Goal: Task Accomplishment & Management: Complete application form

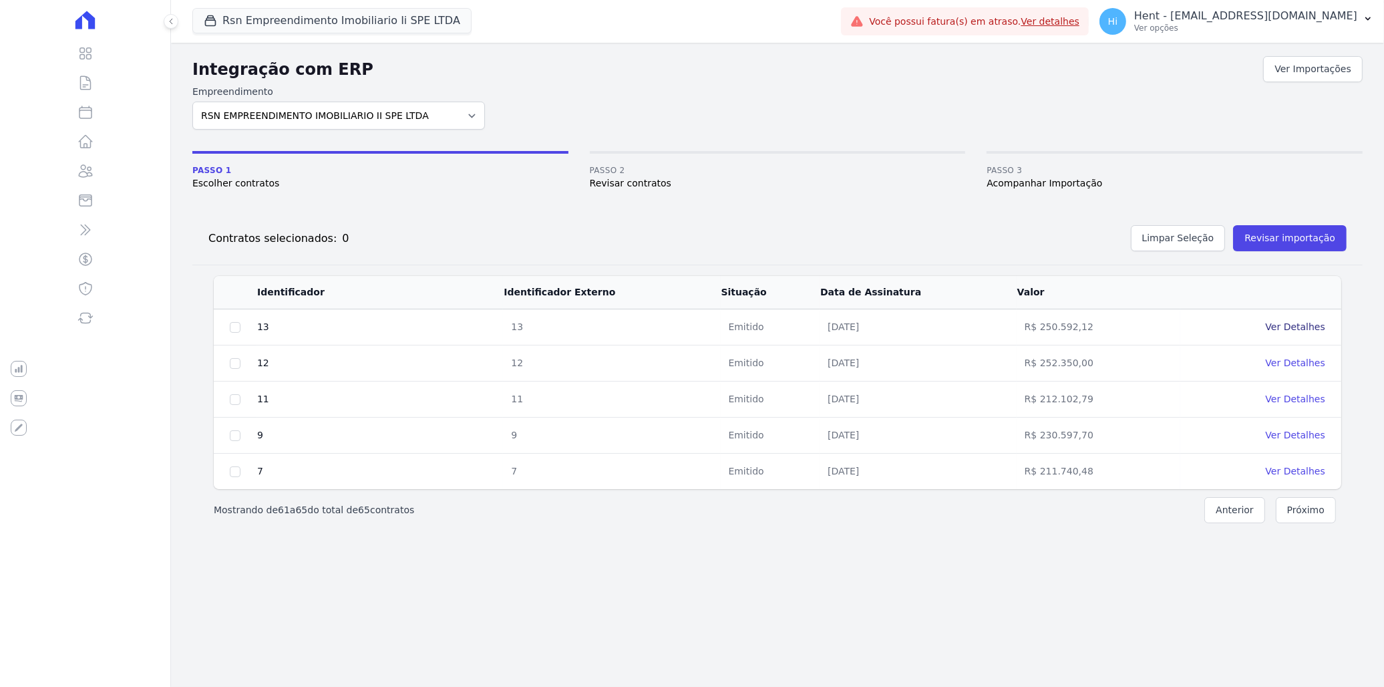
click at [1291, 325] on link "Ver Detalhes" at bounding box center [1295, 326] width 59 height 11
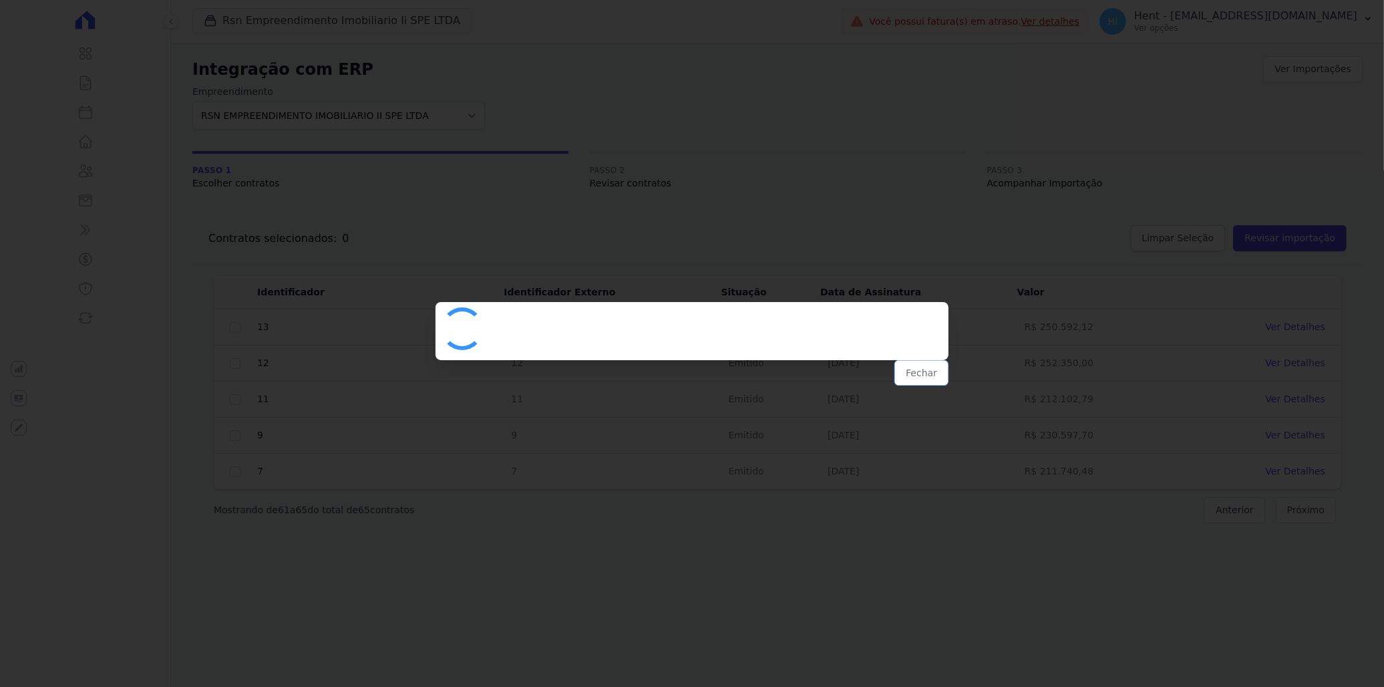
click at [937, 374] on button "Fechar" at bounding box center [921, 372] width 54 height 25
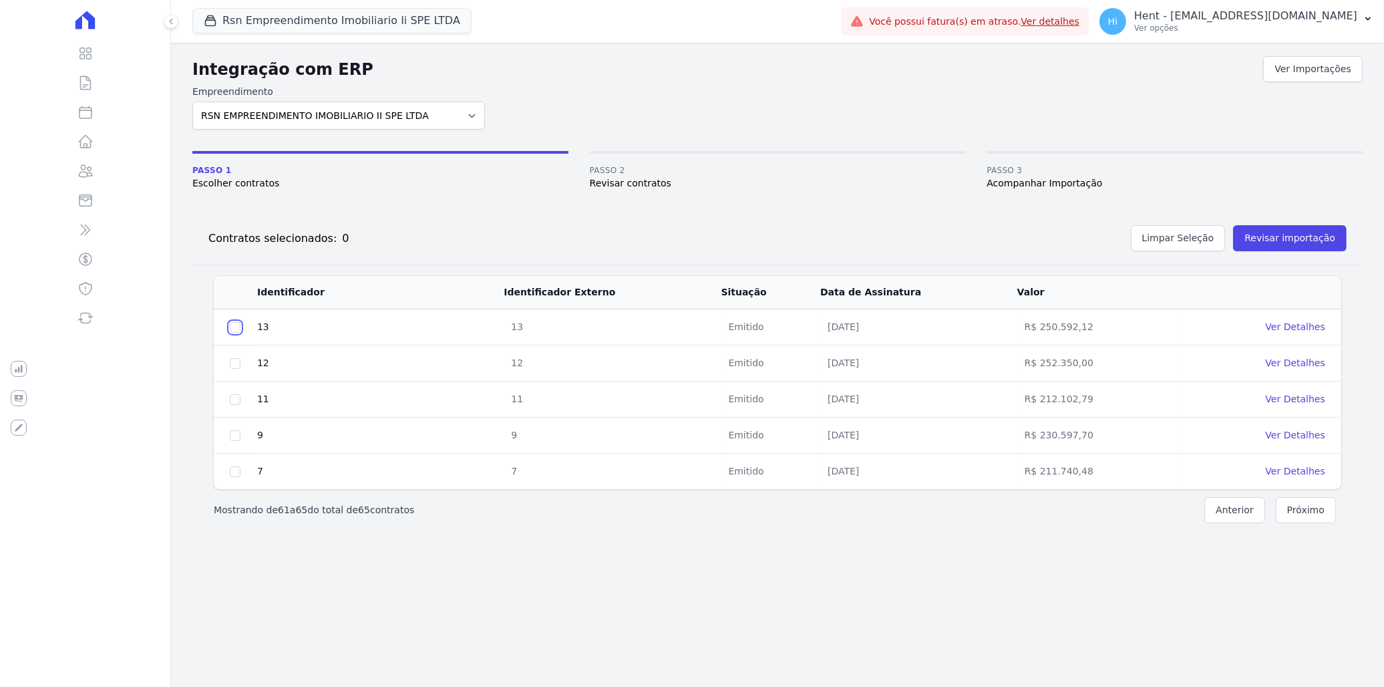
click at [238, 330] on input "checkbox" at bounding box center [235, 327] width 11 height 11
checkbox input "true"
click at [1318, 243] on button "Revisar importação" at bounding box center [1290, 238] width 114 height 26
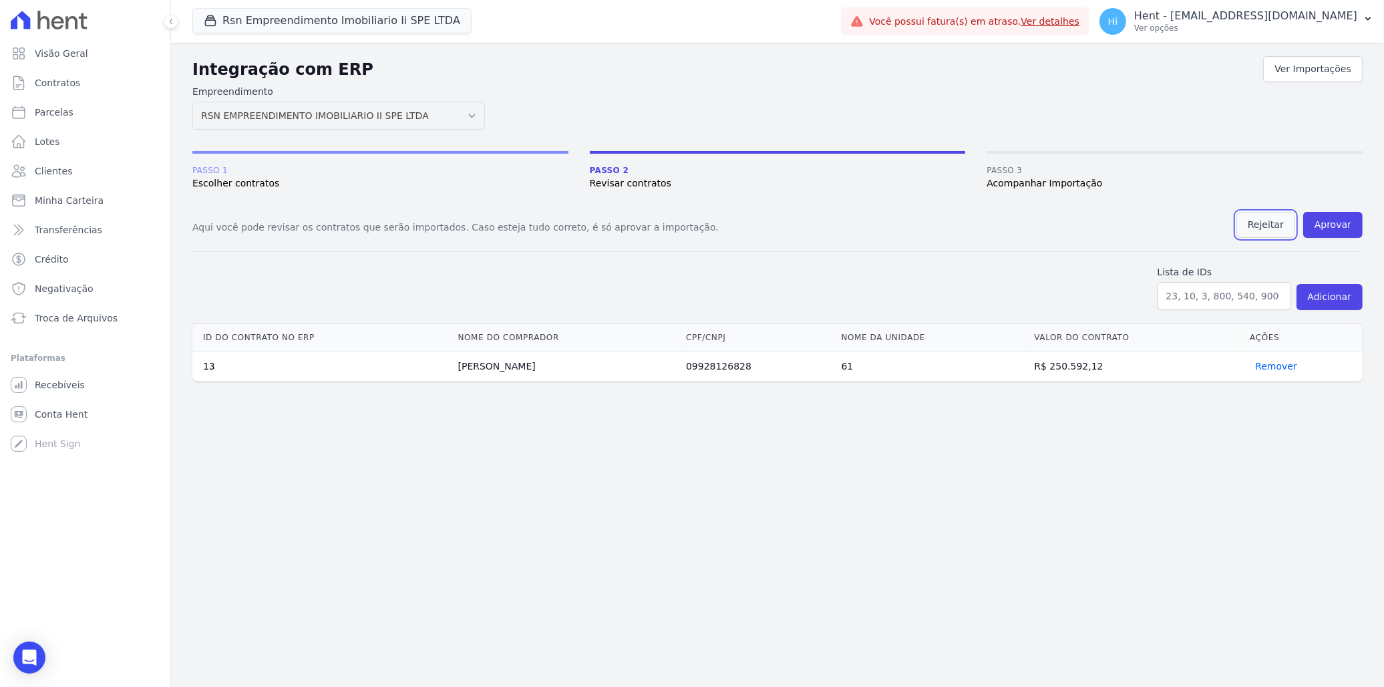
click at [1271, 225] on button "Rejeitar" at bounding box center [1265, 225] width 59 height 26
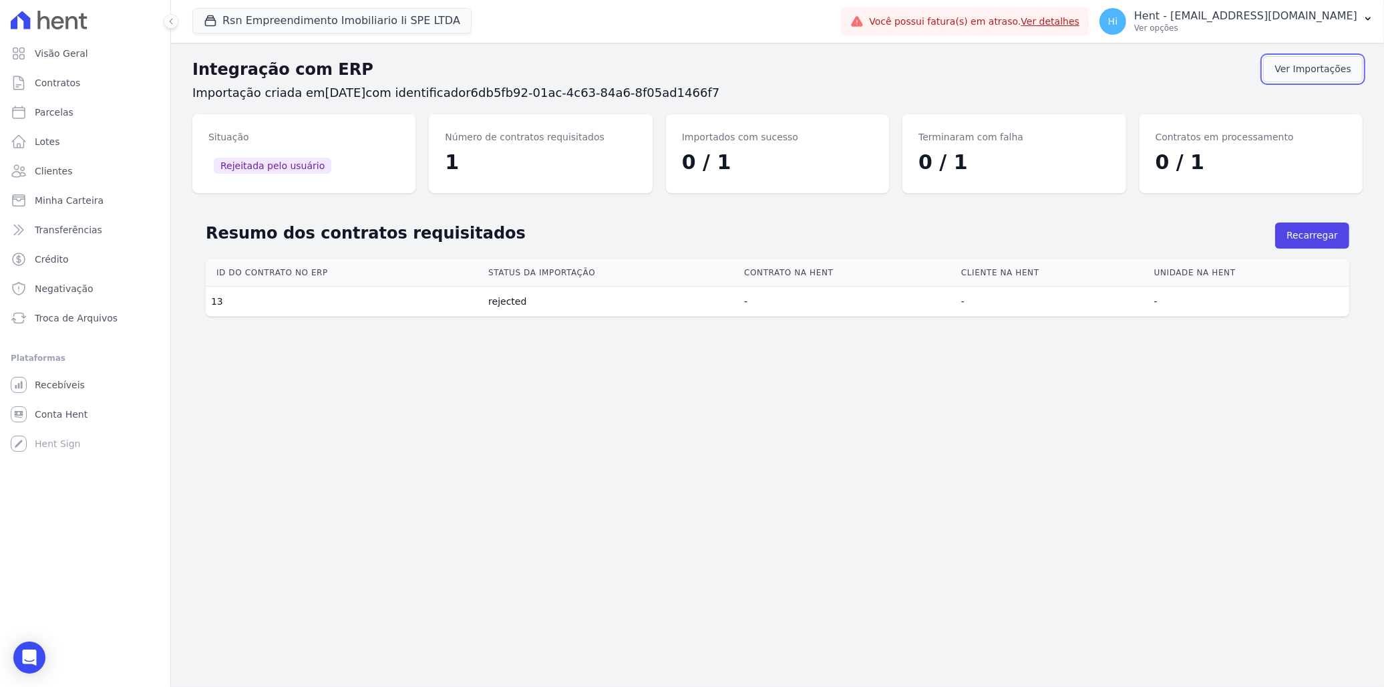
click at [1319, 72] on link "Ver Importações" at bounding box center [1313, 69] width 100 height 26
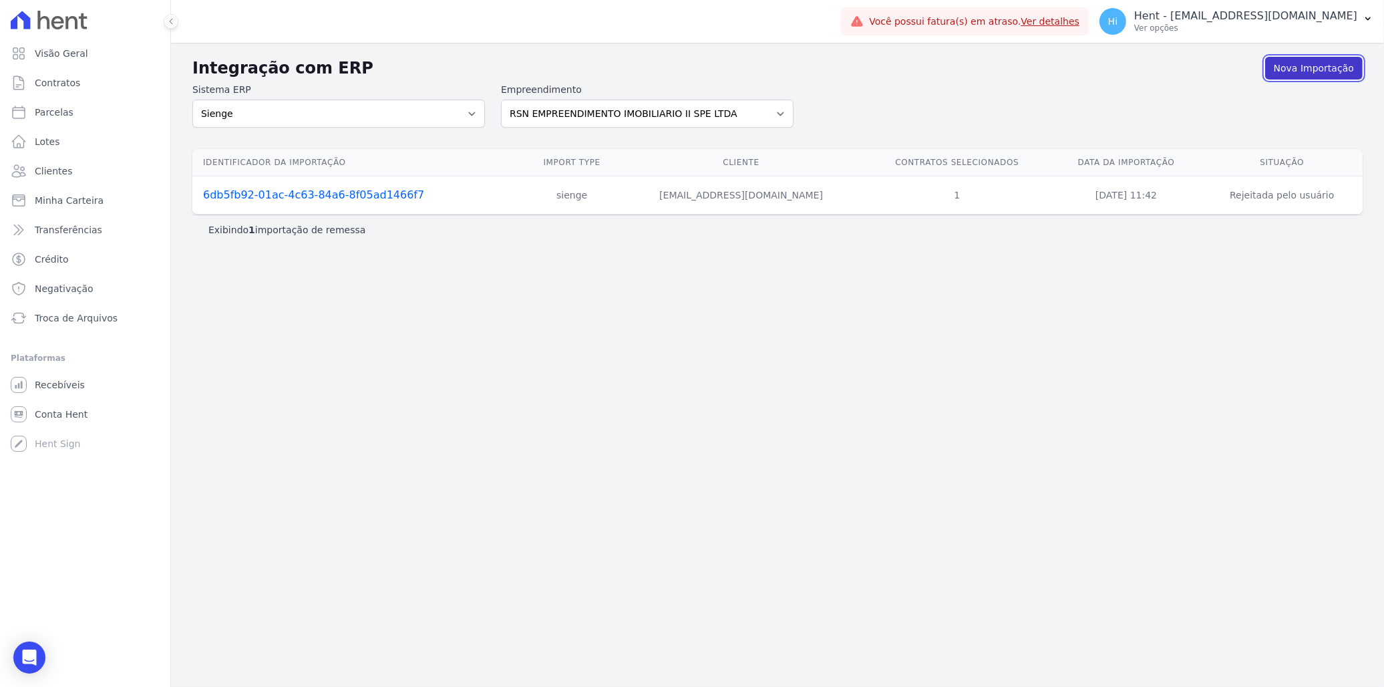
click at [1315, 61] on link "Nova Importação" at bounding box center [1314, 68] width 98 height 23
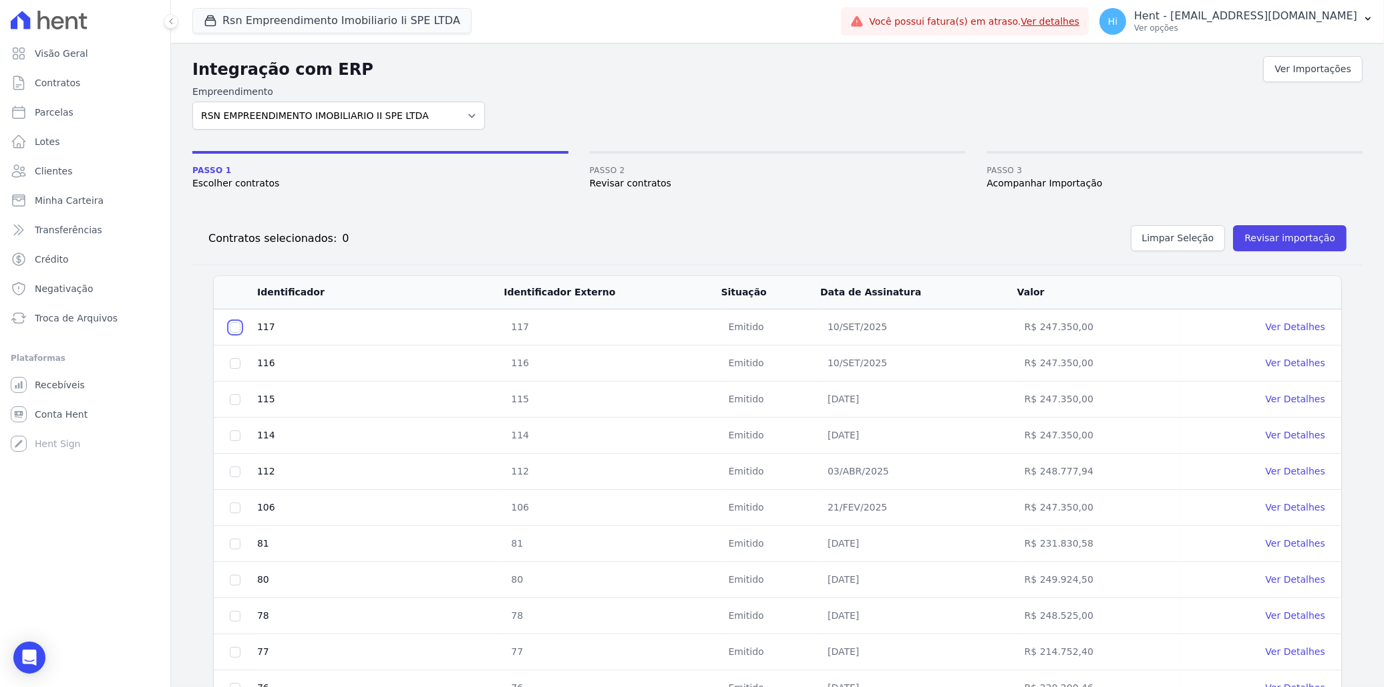
click at [236, 326] on input "checkbox" at bounding box center [235, 327] width 11 height 11
checkbox input "true"
click at [238, 359] on input "checkbox" at bounding box center [235, 363] width 11 height 11
checkbox input "true"
click at [236, 401] on input "checkbox" at bounding box center [235, 399] width 11 height 11
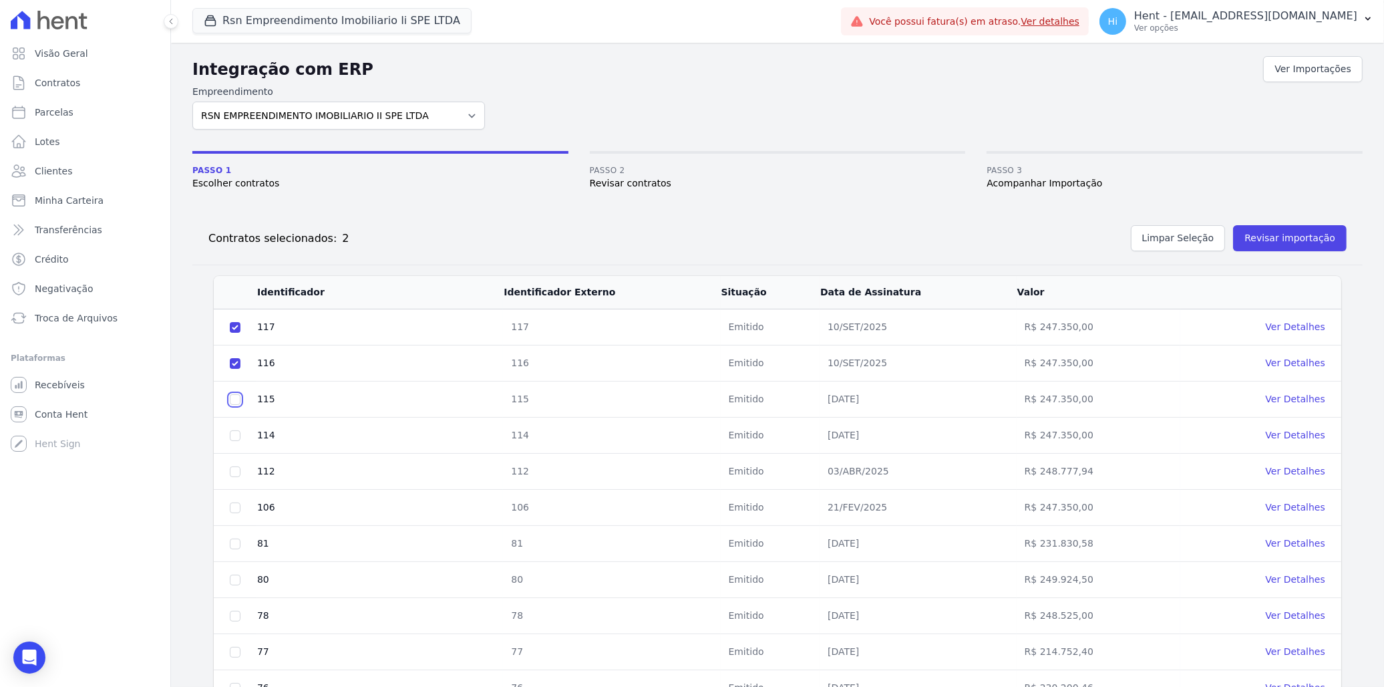
checkbox input "true"
click at [236, 438] on input "checkbox" at bounding box center [235, 435] width 11 height 11
checkbox input "true"
click at [238, 473] on input "checkbox" at bounding box center [235, 471] width 11 height 11
checkbox input "true"
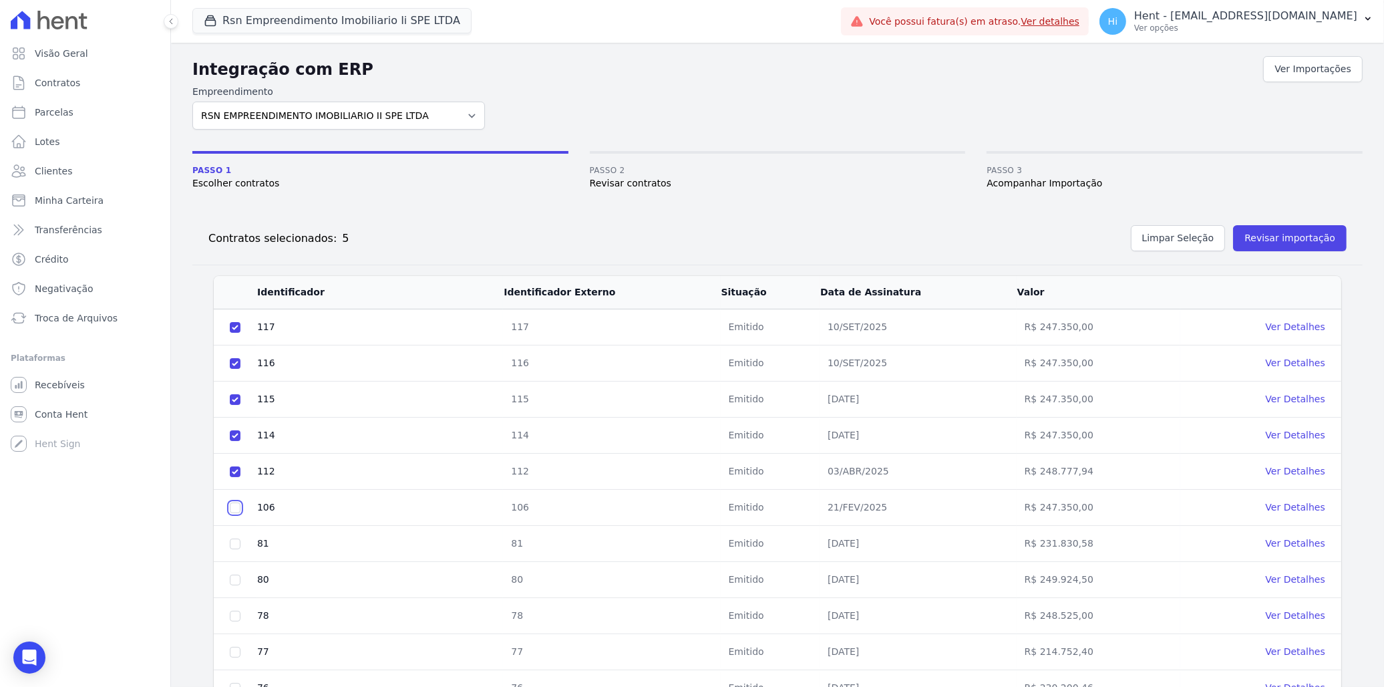
click at [234, 510] on input "checkbox" at bounding box center [235, 507] width 11 height 11
checkbox input "true"
click at [1307, 232] on button "Revisar importação" at bounding box center [1290, 238] width 114 height 26
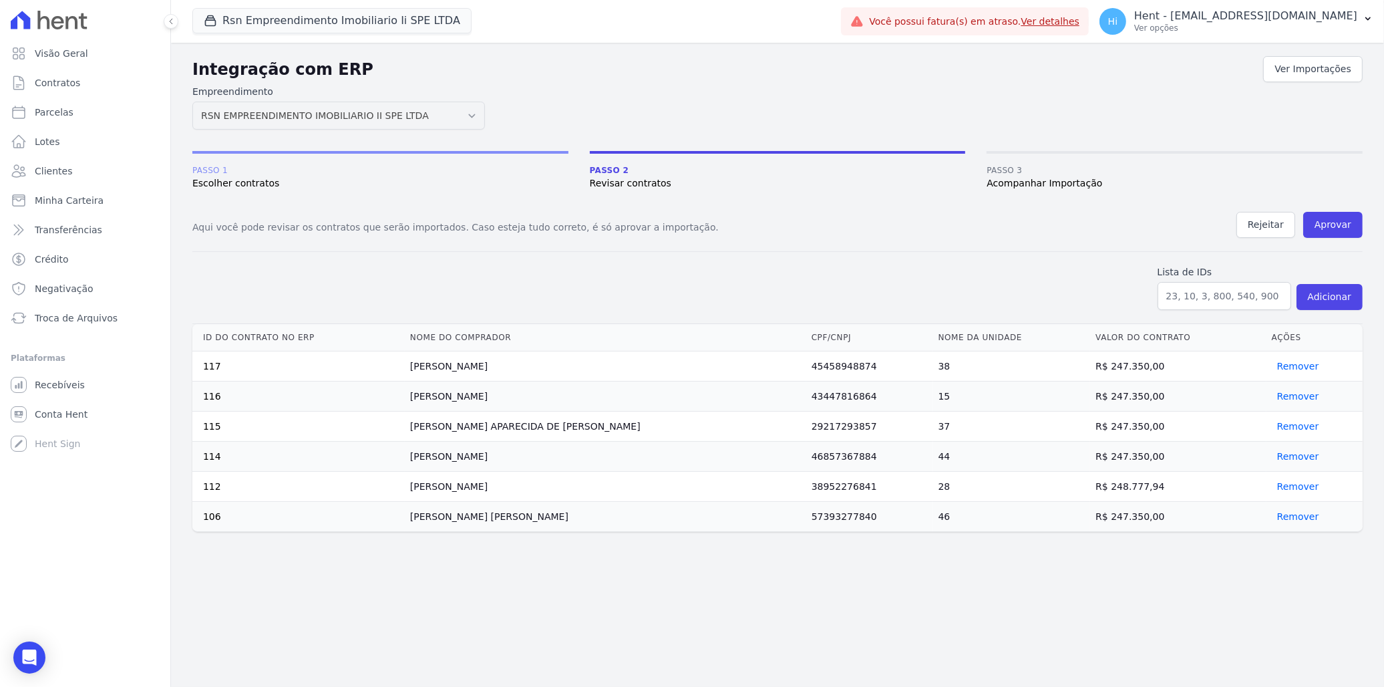
drag, startPoint x: 201, startPoint y: 458, endPoint x: 1158, endPoint y: 456, distance: 957.2
click at [1158, 456] on tr "114 [PERSON_NAME] 46857367884 44 R$ 247.350,00 Remover" at bounding box center [777, 457] width 1170 height 30
click at [1270, 230] on button "Rejeitar" at bounding box center [1265, 225] width 59 height 26
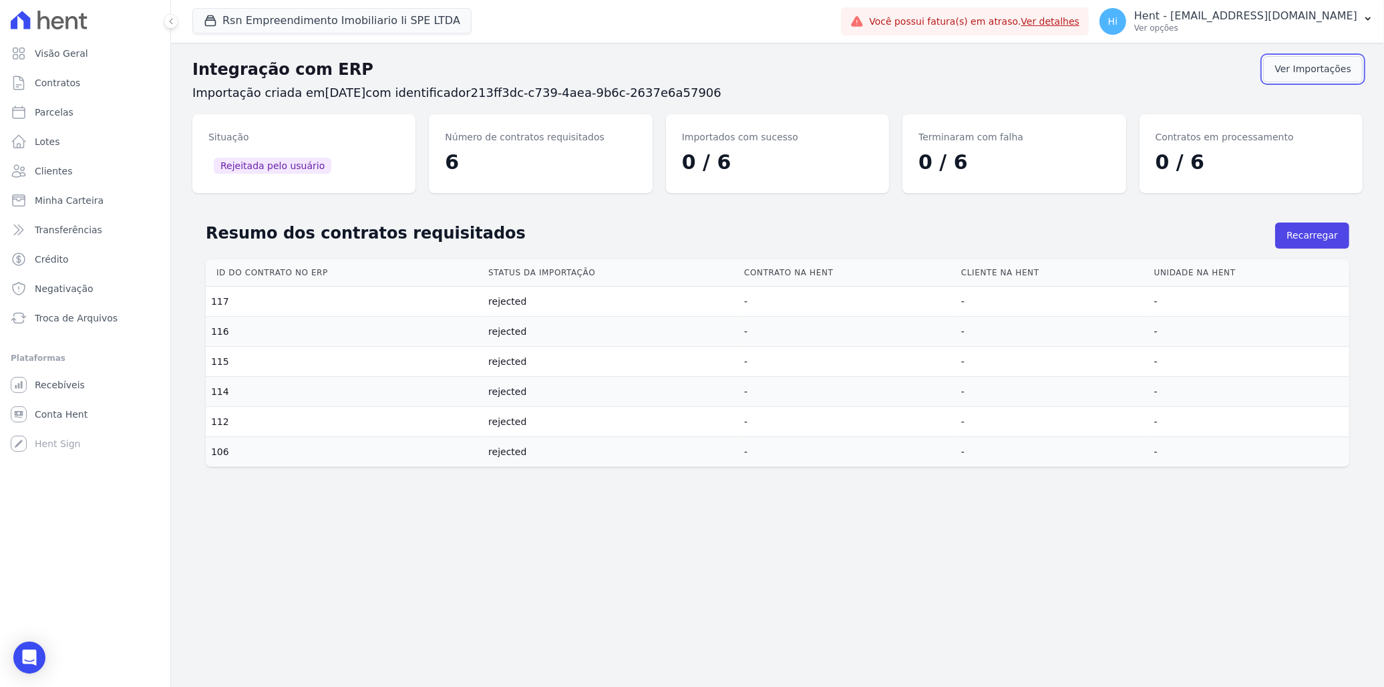
click at [1307, 65] on link "Ver Importações" at bounding box center [1313, 69] width 100 height 26
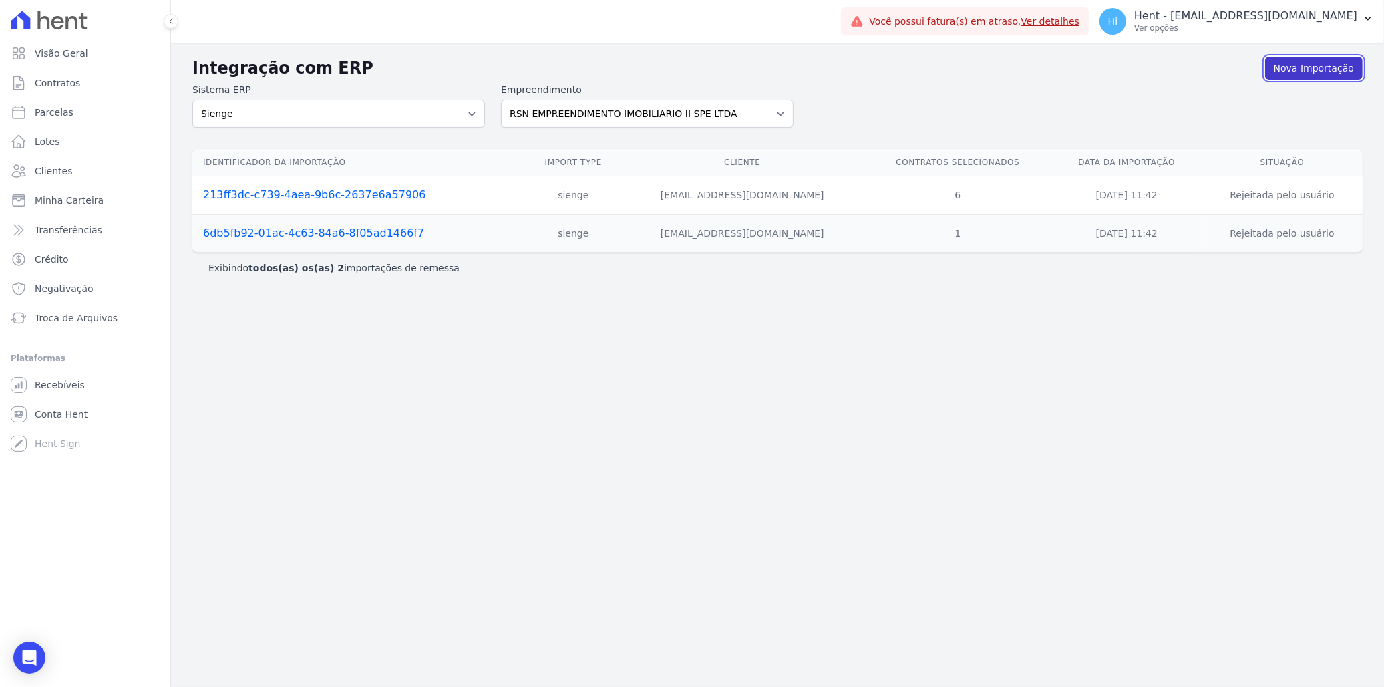
click at [1296, 75] on link "Nova Importação" at bounding box center [1314, 68] width 98 height 23
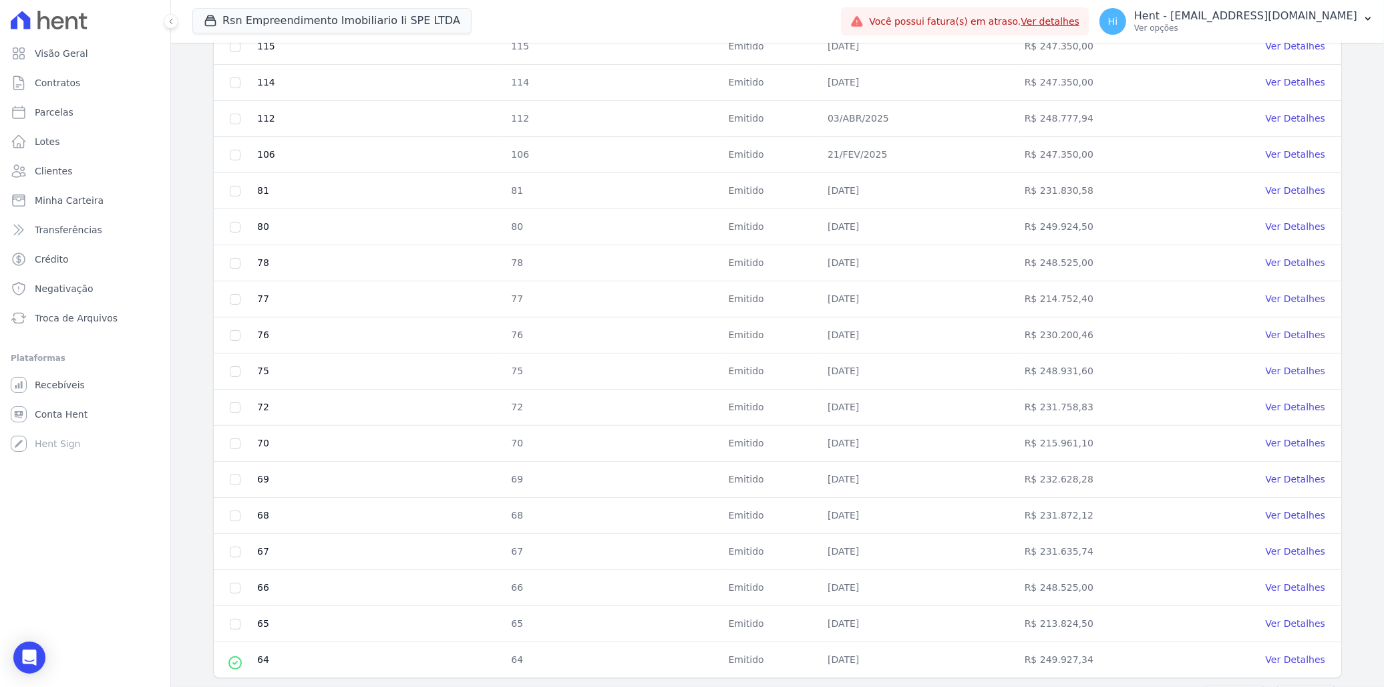
scroll to position [396, 0]
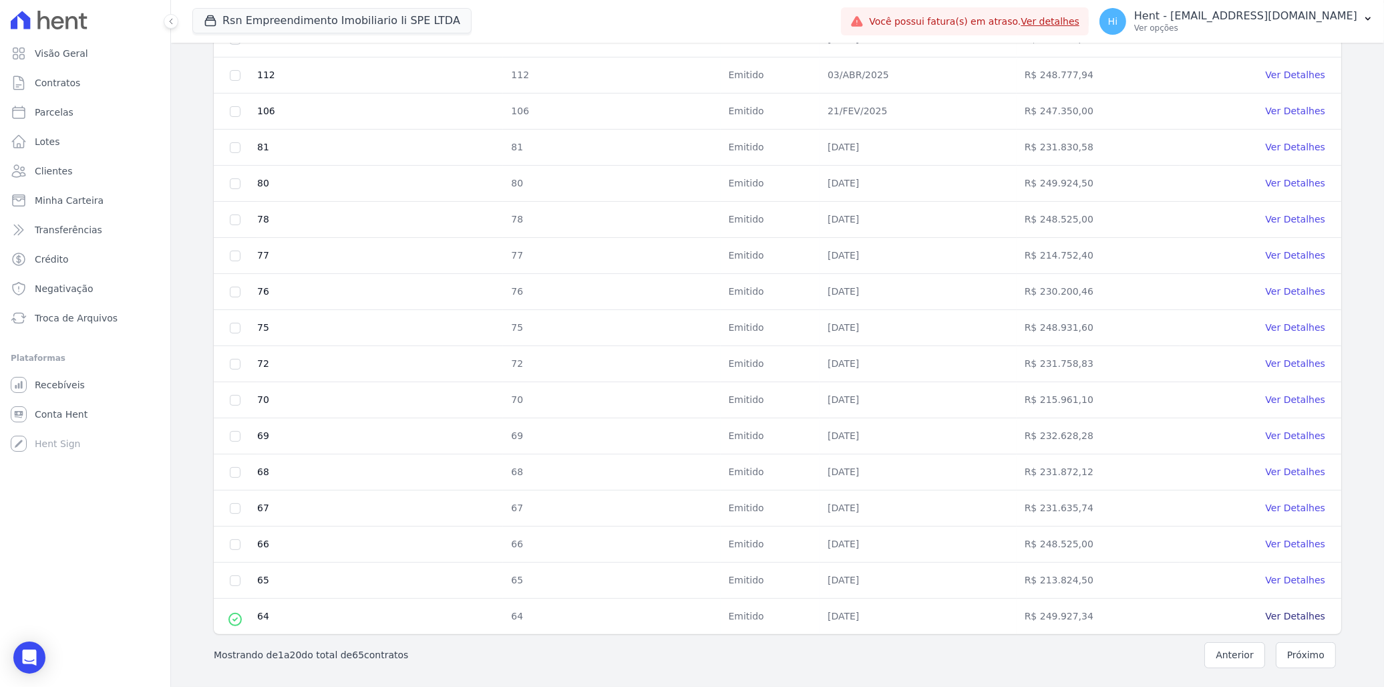
click at [1278, 618] on link "Ver Detalhes" at bounding box center [1295, 616] width 59 height 11
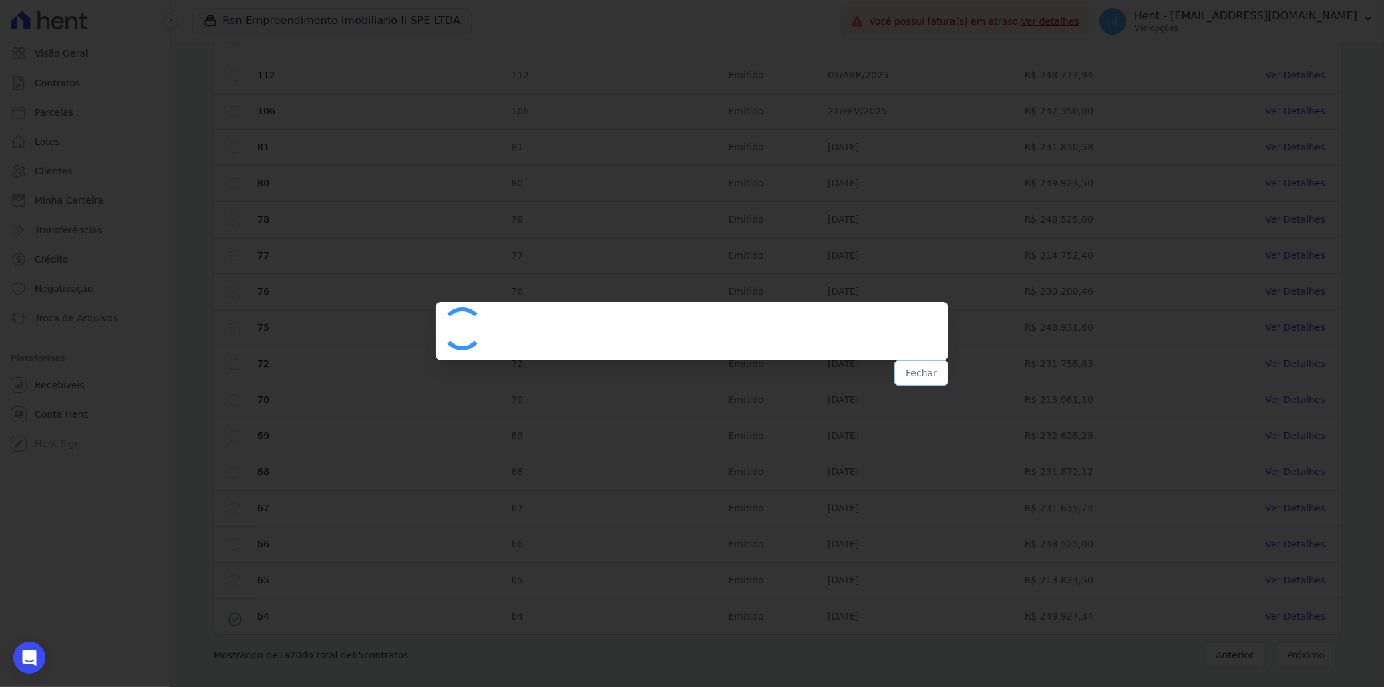
click at [927, 379] on button "Fechar" at bounding box center [921, 372] width 54 height 25
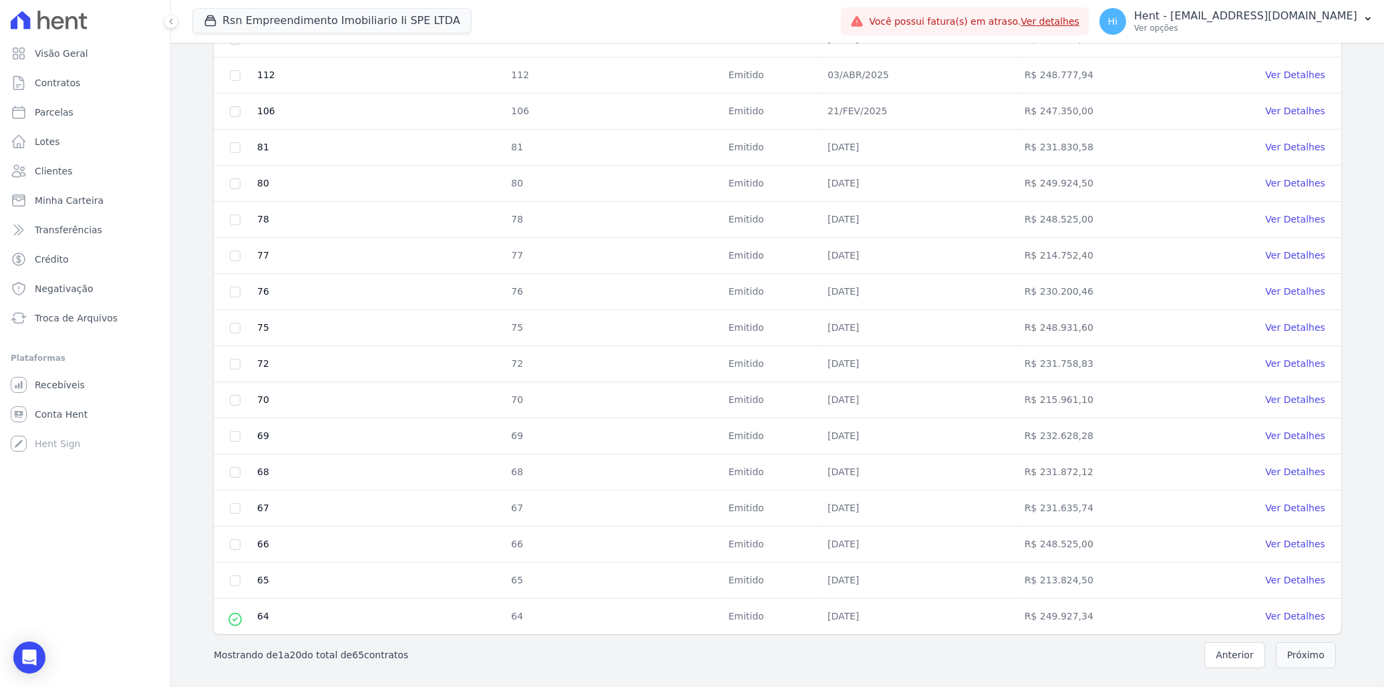
click at [1291, 655] on button "Próximo" at bounding box center [1306, 655] width 60 height 26
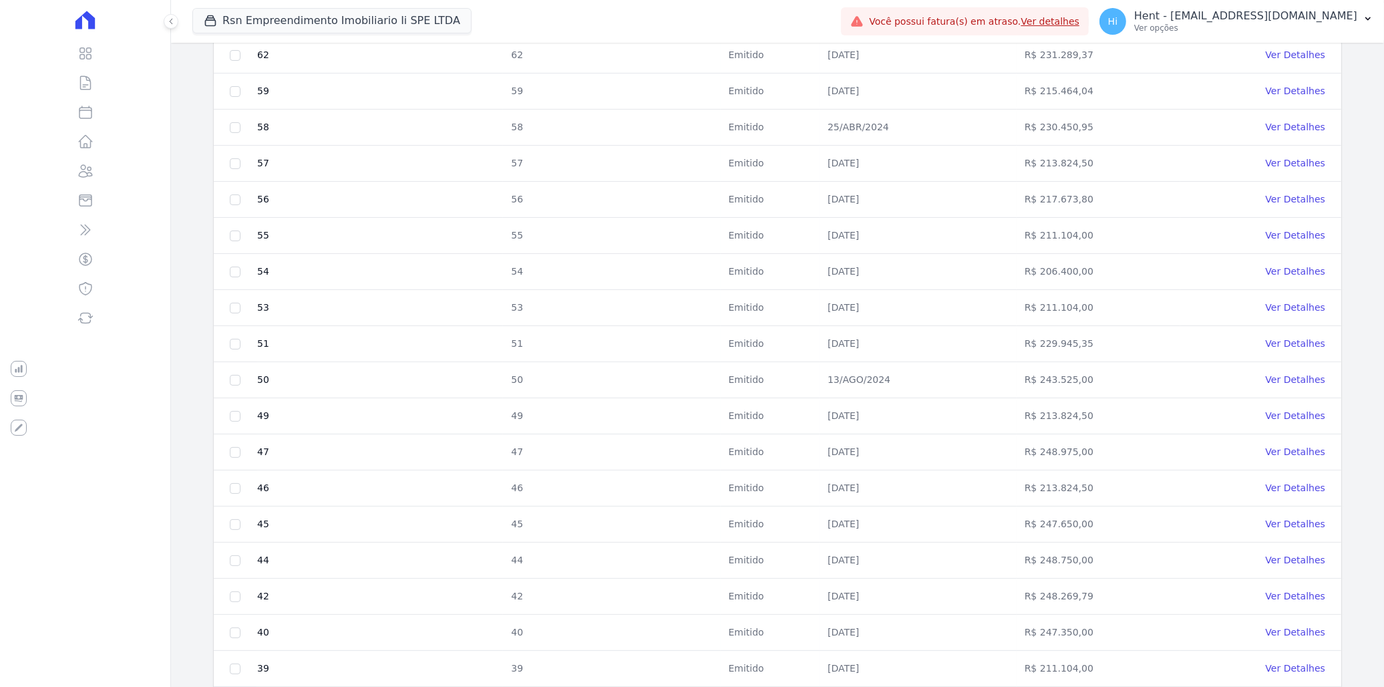
scroll to position [396, 0]
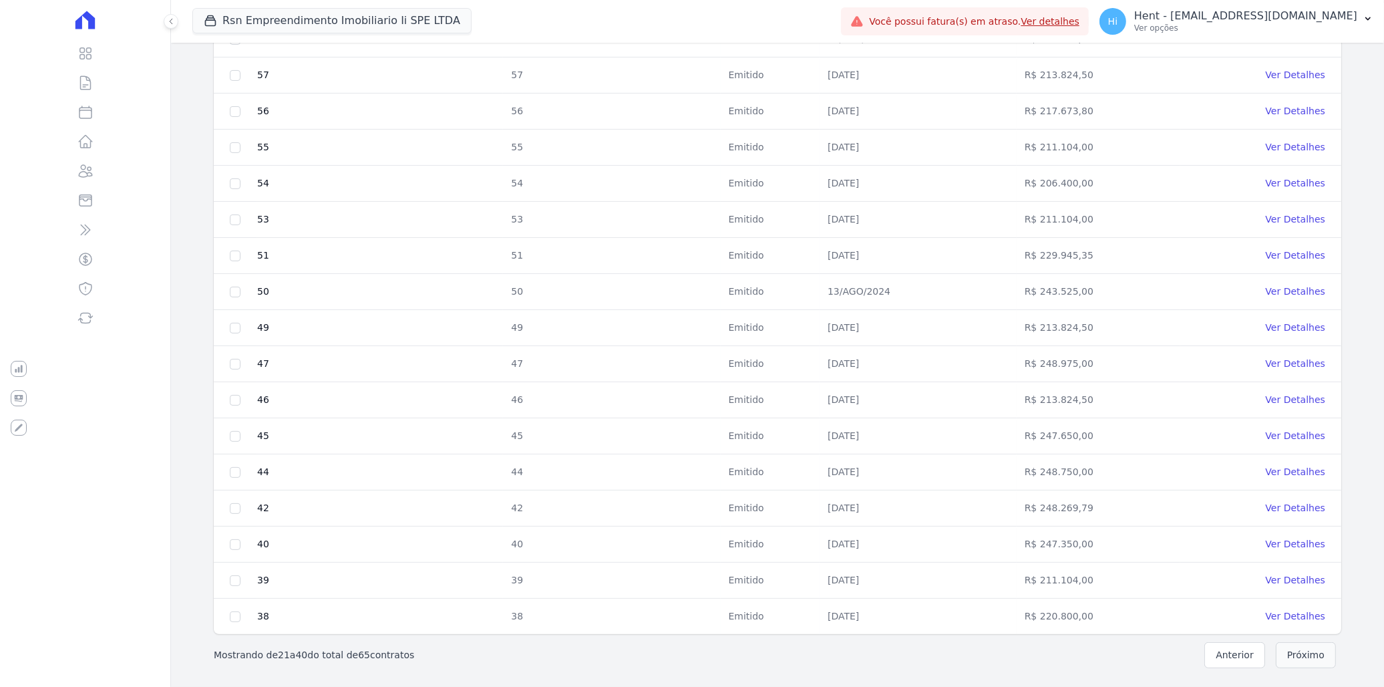
click at [1309, 663] on button "Próximo" at bounding box center [1306, 655] width 60 height 26
click at [1297, 659] on button "Próximo" at bounding box center [1306, 655] width 60 height 26
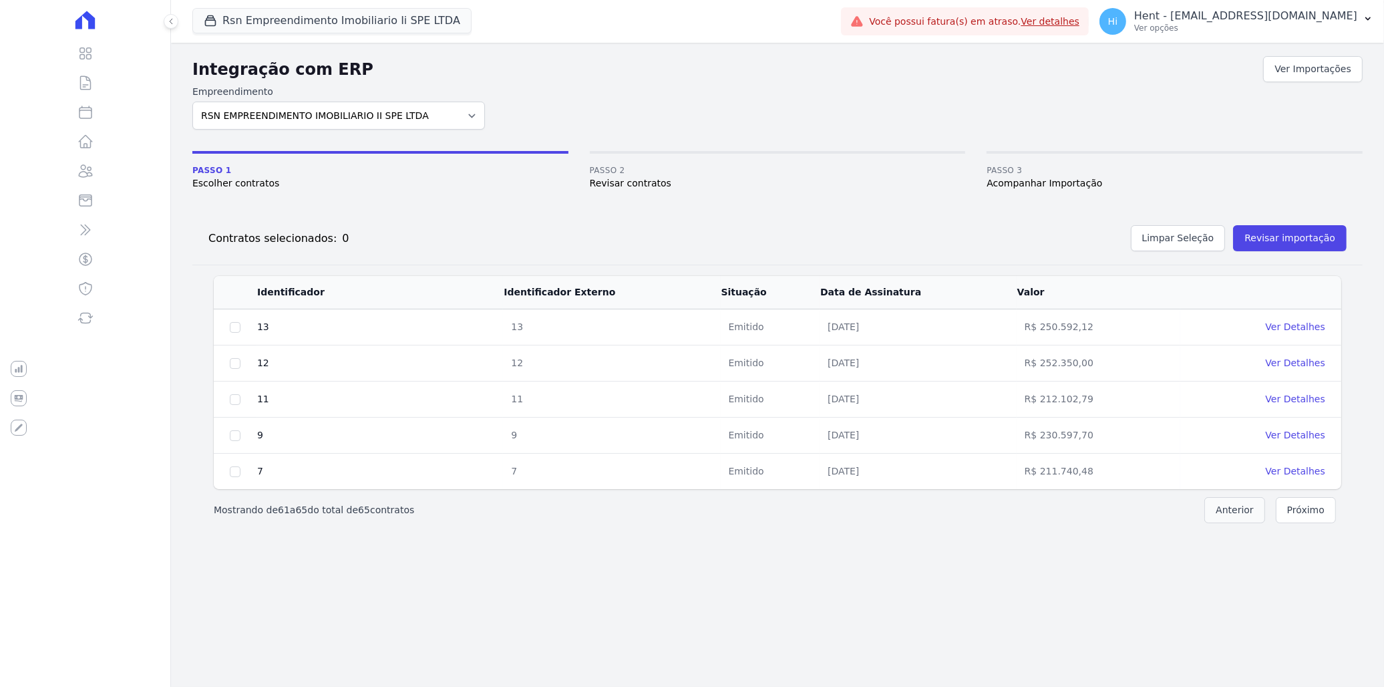
click at [1244, 518] on button "Anterior" at bounding box center [1234, 510] width 61 height 26
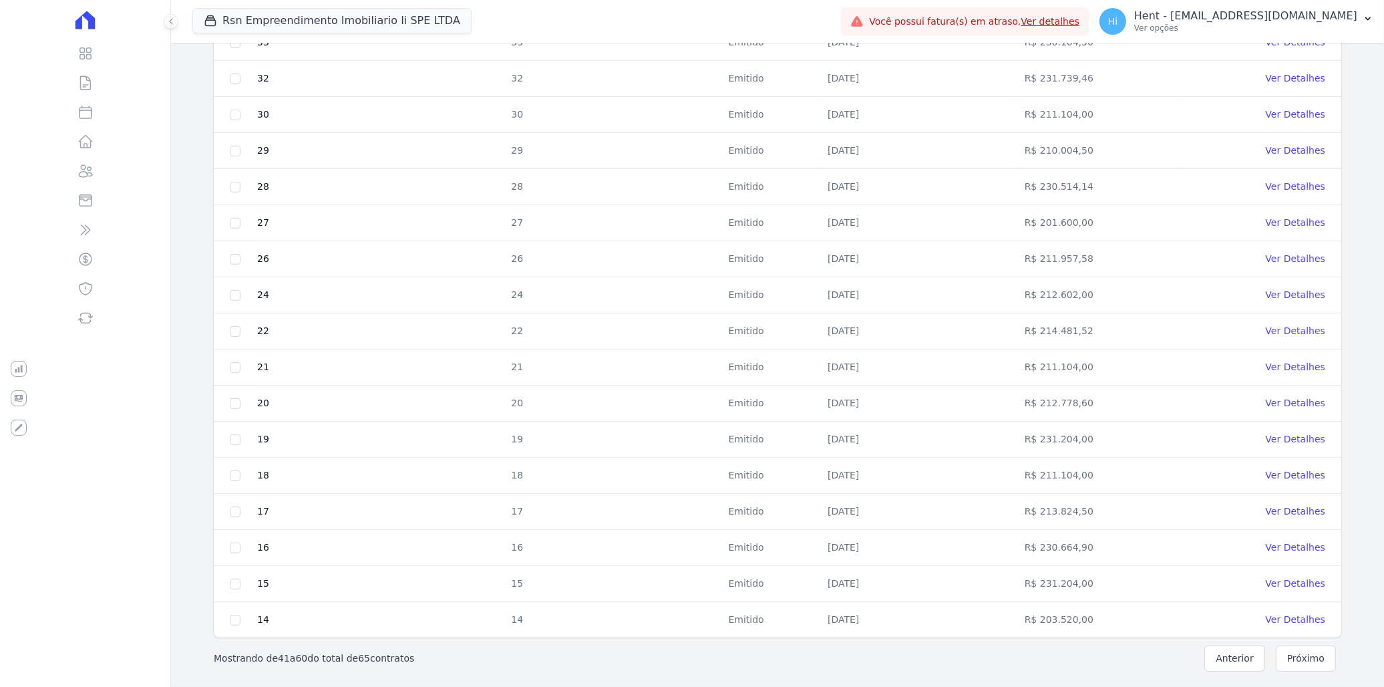
scroll to position [396, 0]
click at [1216, 649] on button "Anterior" at bounding box center [1234, 655] width 61 height 26
click at [1236, 667] on button "Anterior" at bounding box center [1234, 655] width 61 height 26
click at [232, 619] on icon at bounding box center [235, 619] width 12 height 12
click at [1283, 605] on td "Ver Detalhes" at bounding box center [1260, 617] width 161 height 36
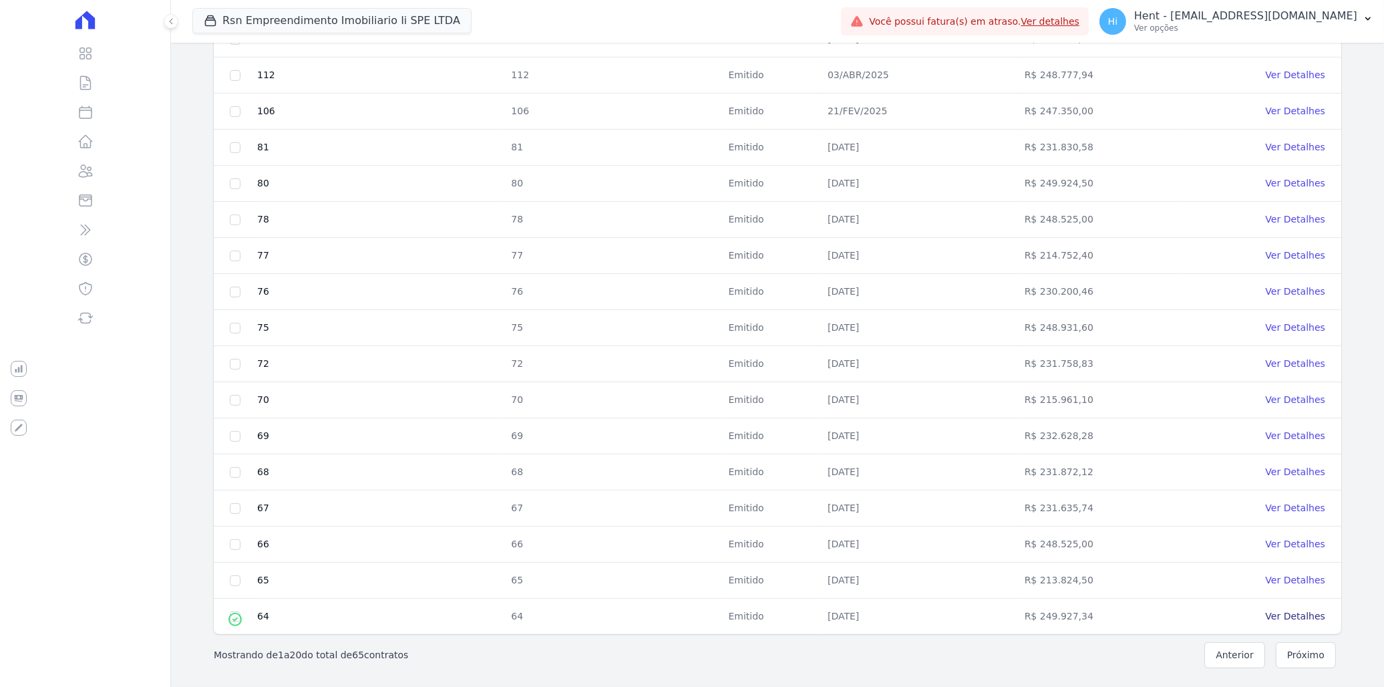
click at [1283, 613] on link "Ver Detalhes" at bounding box center [1295, 616] width 59 height 11
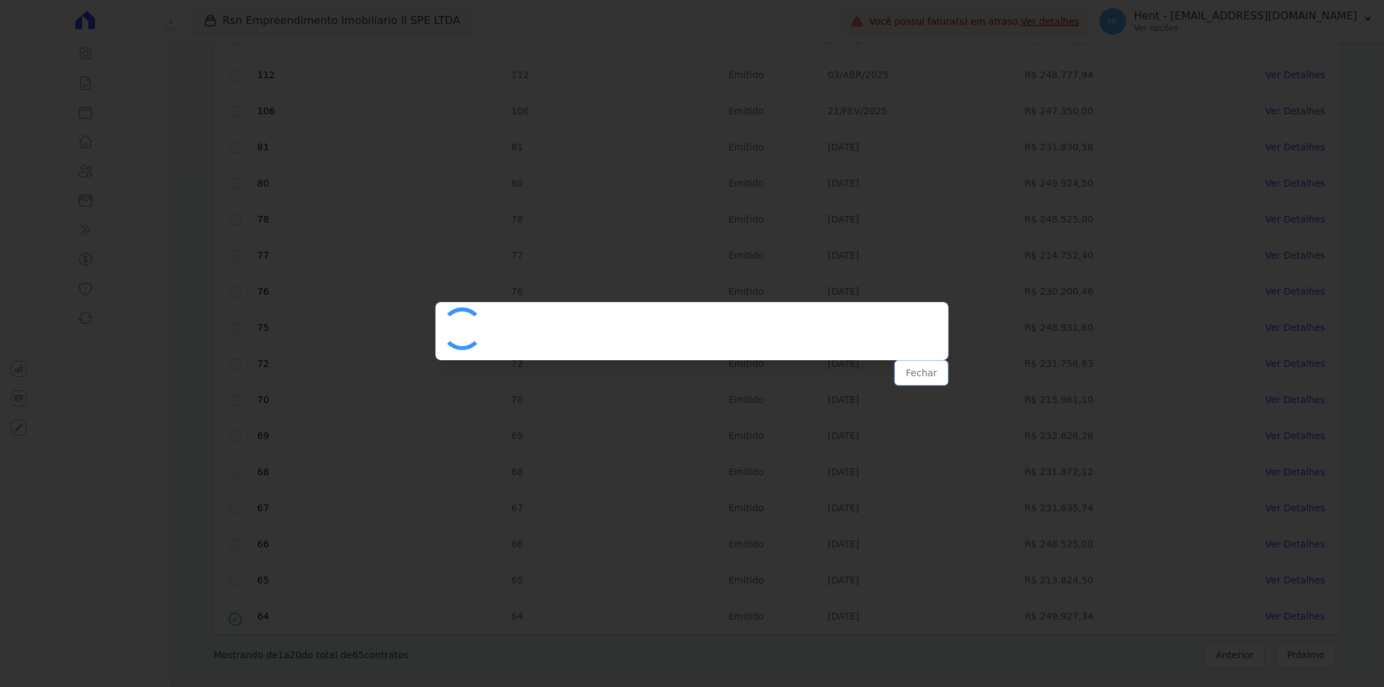
click at [932, 379] on button "Fechar" at bounding box center [921, 372] width 54 height 25
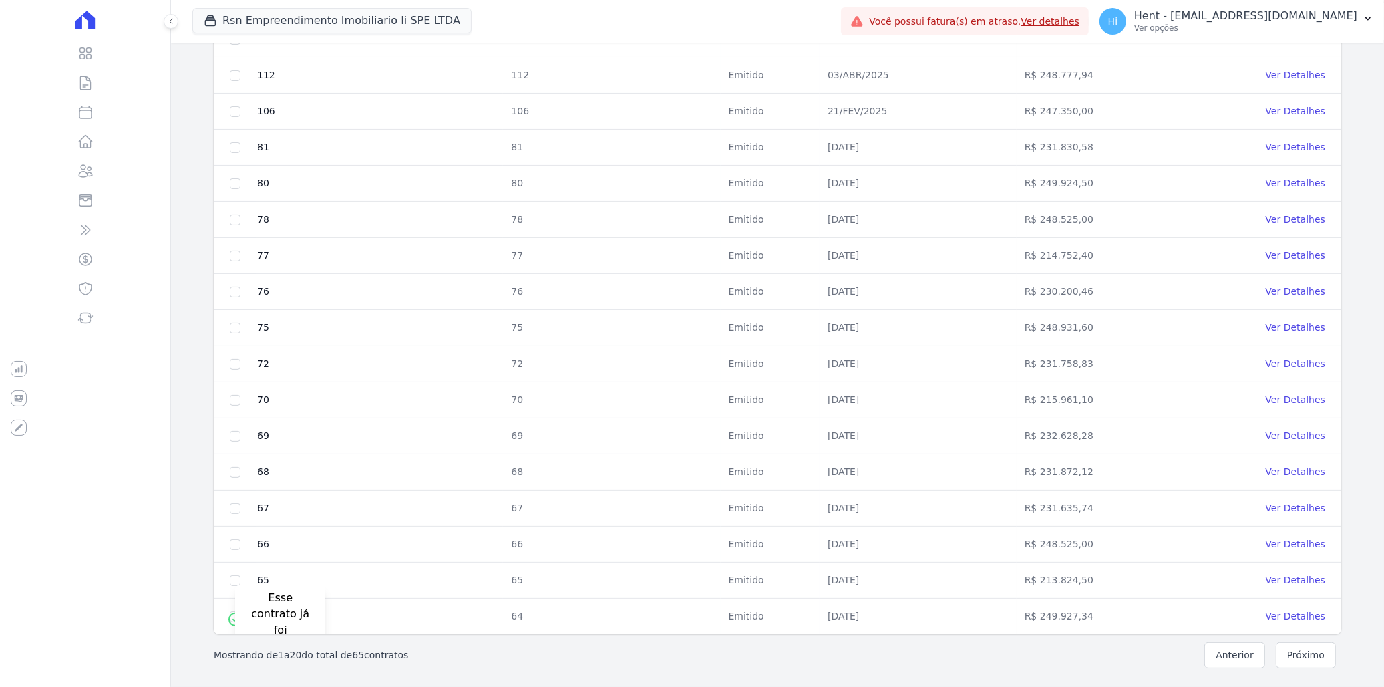
click at [232, 618] on icon at bounding box center [235, 619] width 16 height 16
click at [227, 618] on icon at bounding box center [235, 619] width 16 height 16
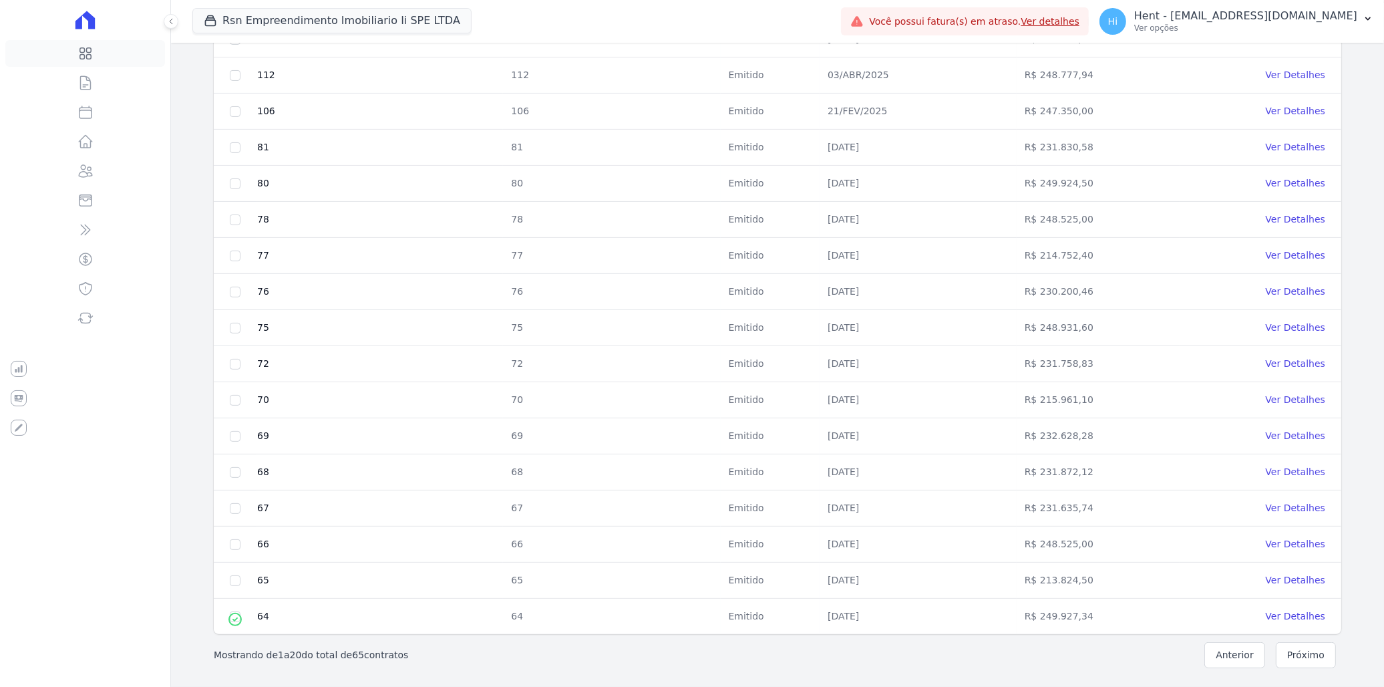
click at [88, 51] on icon at bounding box center [84, 53] width 11 height 11
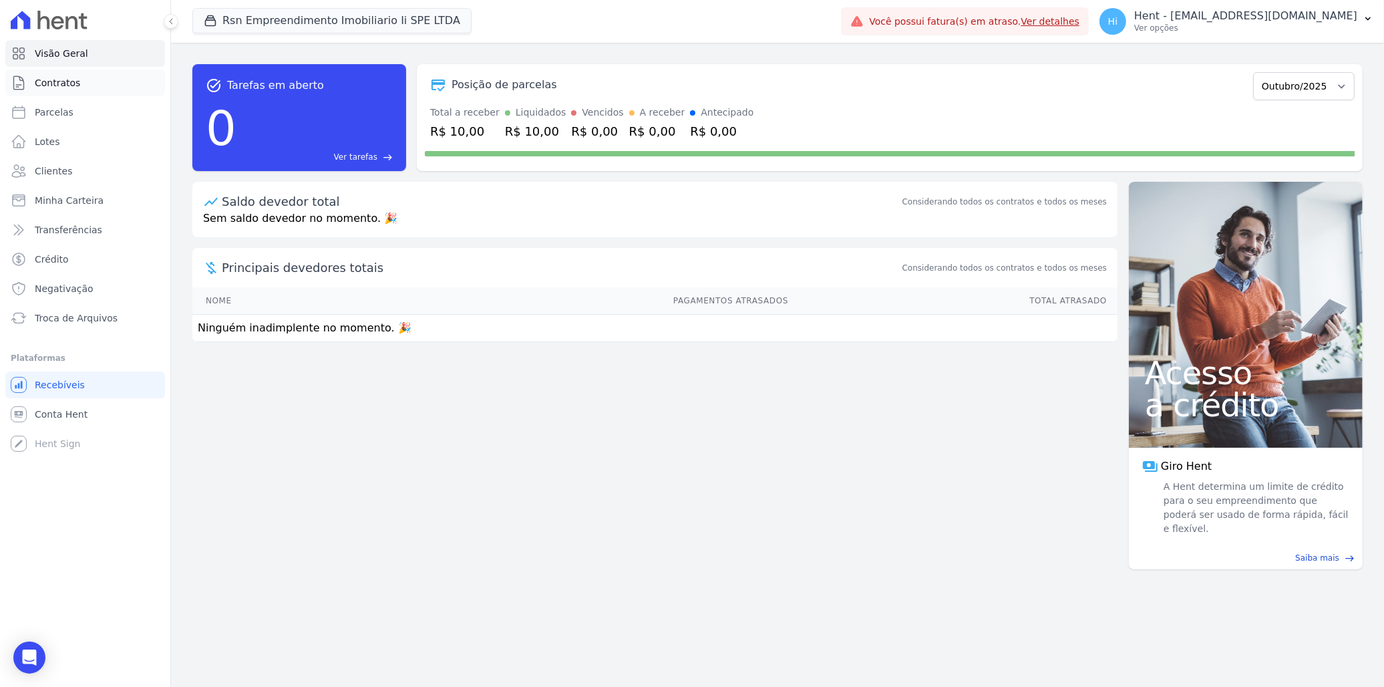
click at [61, 89] on span "Contratos" at bounding box center [57, 82] width 45 height 13
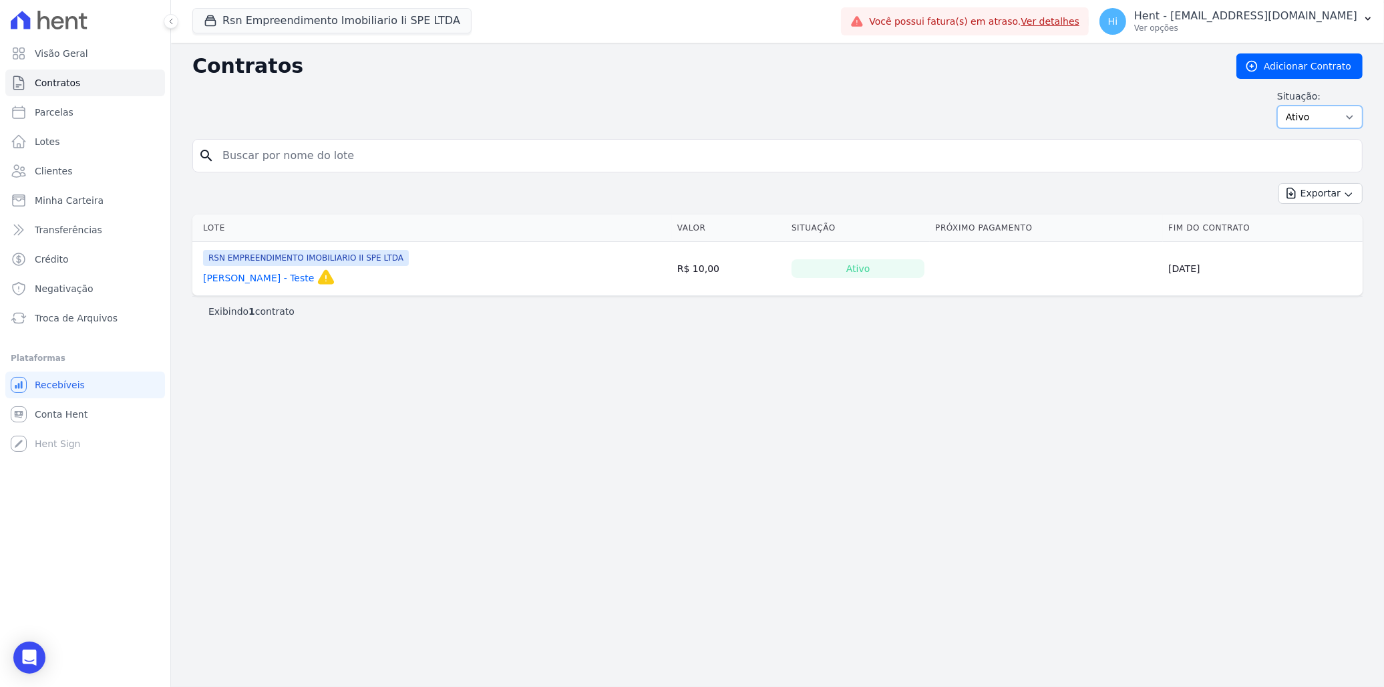
click at [1319, 117] on select "Ativo Todos Pausado Distratado Rascunho Expirado Encerrado" at bounding box center [1320, 117] width 86 height 23
select select "all"
click at [1283, 106] on select "Ativo Todos Pausado Distratado Rascunho Expirado Encerrado" at bounding box center [1320, 117] width 86 height 23
